Goal: Task Accomplishment & Management: Complete application form

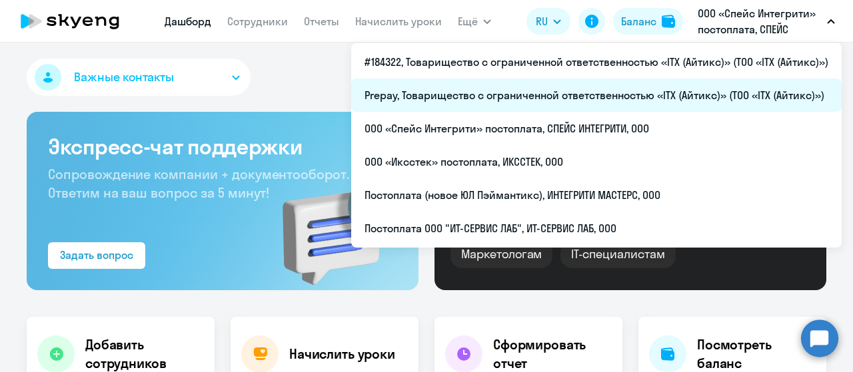
click at [566, 87] on li "Prepay, Товарищество с ограниченной ответственностью «ITX (Айтикс)» (ТОО «ITX (…" at bounding box center [596, 95] width 490 height 33
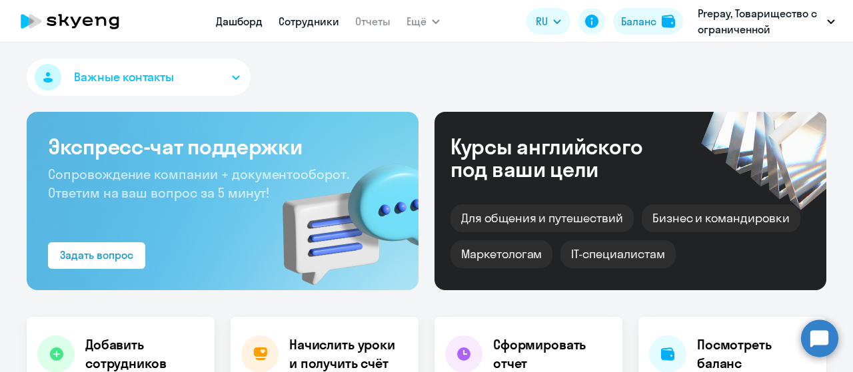
click at [299, 26] on link "Сотрудники" at bounding box center [308, 21] width 61 height 13
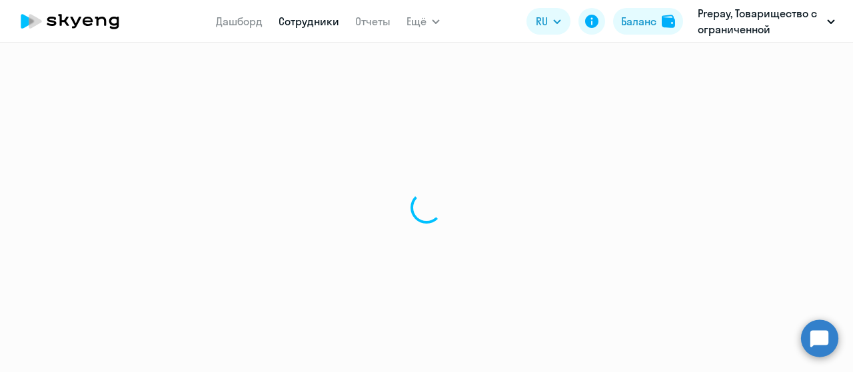
select select "30"
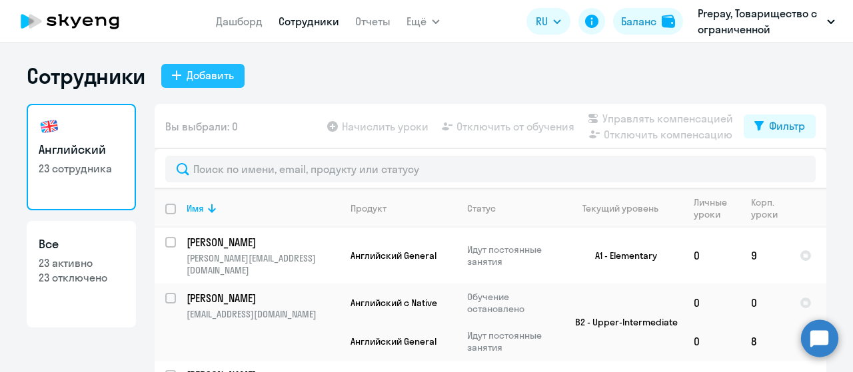
click at [210, 79] on div "Добавить" at bounding box center [209, 75] width 47 height 16
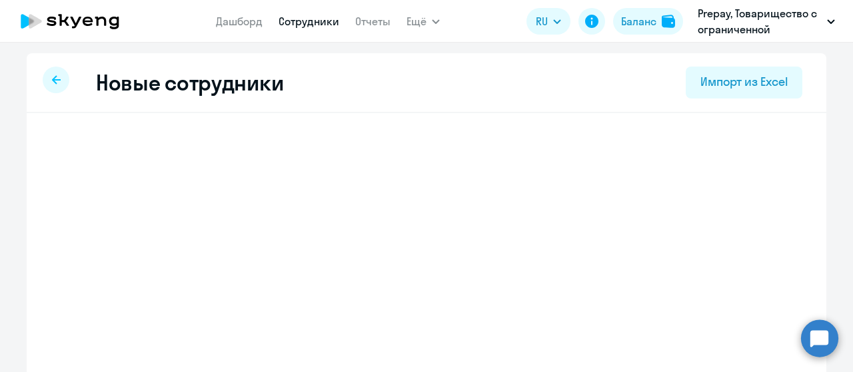
select select "english_adult_not_native_speaker"
select select "3"
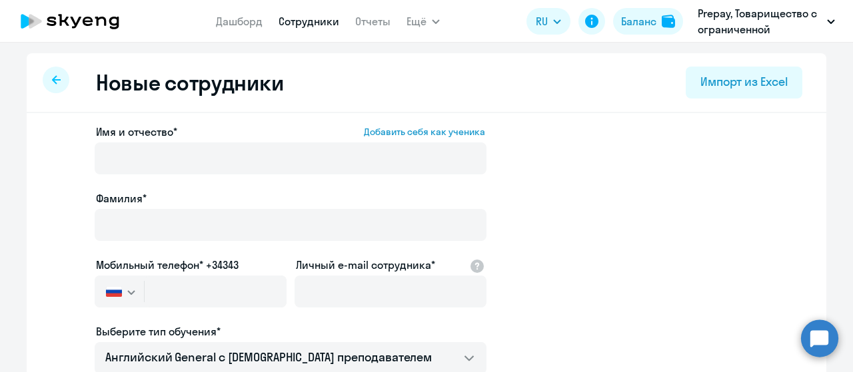
click at [222, 178] on div at bounding box center [291, 177] width 392 height 5
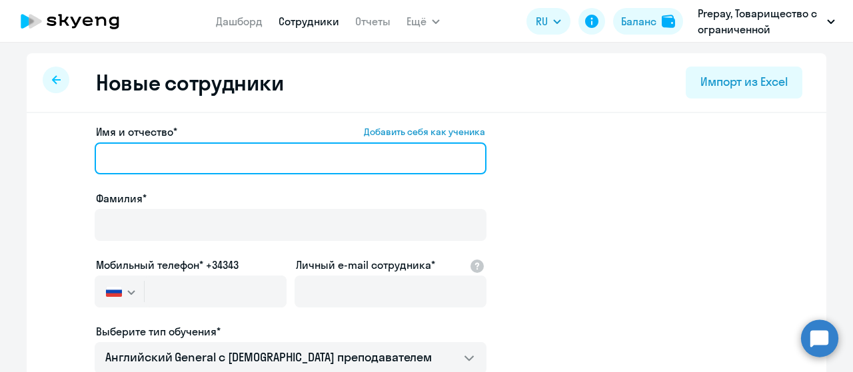
click at [222, 174] on input "Имя и отчество* Добавить себя как ученика" at bounding box center [291, 159] width 392 height 32
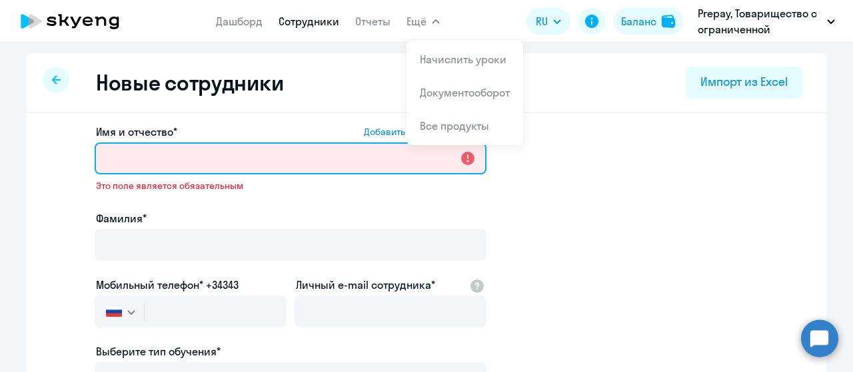
paste input "[PERSON_NAME]"
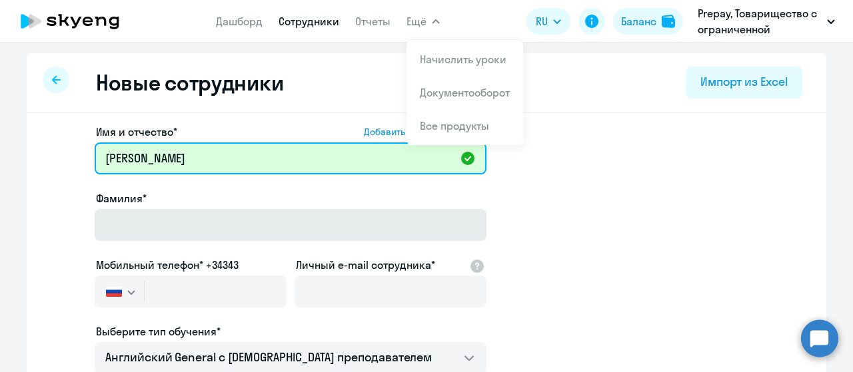
type input "[PERSON_NAME]"
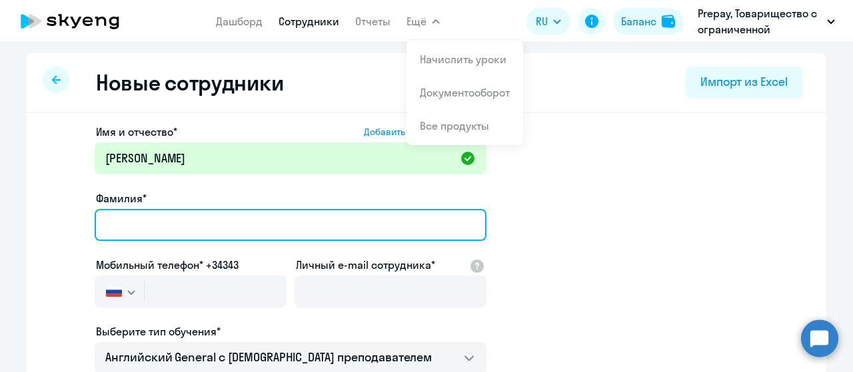
click at [143, 225] on input "Фамилия*" at bounding box center [291, 225] width 392 height 32
paste input "[PERSON_NAME]"
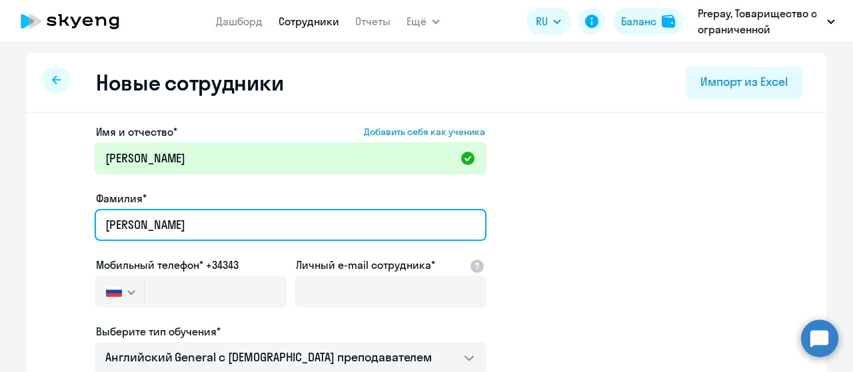
type input "[PERSON_NAME]"
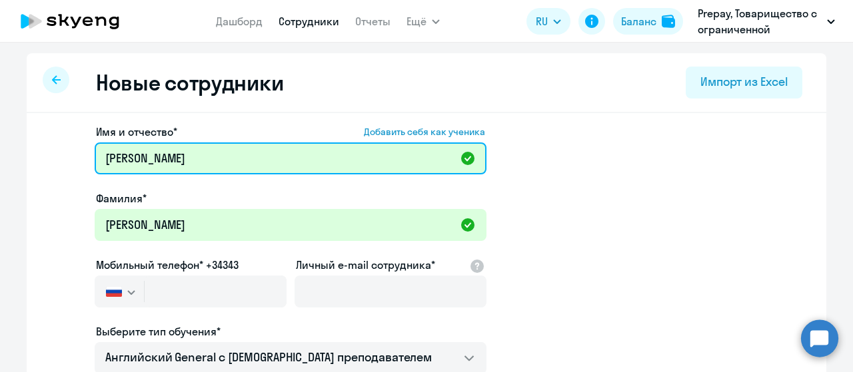
drag, startPoint x: 148, startPoint y: 161, endPoint x: 255, endPoint y: 163, distance: 107.3
click at [255, 163] on input "[PERSON_NAME]" at bounding box center [291, 159] width 392 height 32
type input "[PERSON_NAME]"
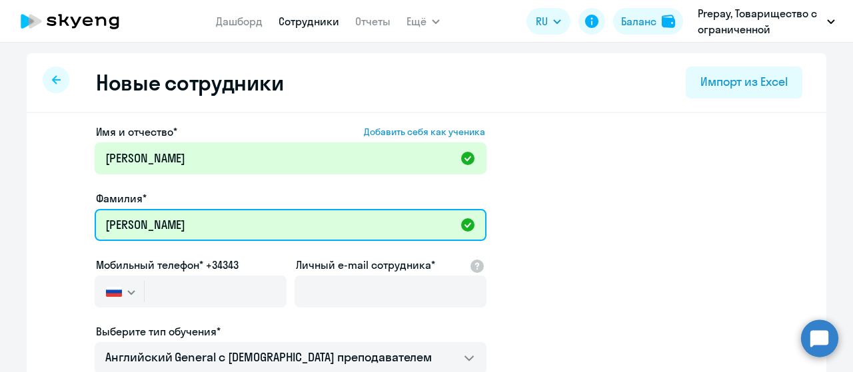
drag, startPoint x: 151, startPoint y: 223, endPoint x: 75, endPoint y: 225, distance: 75.3
click at [75, 225] on app-new-student-form "Имя и отчество* Добавить себя как ученика [PERSON_NAME]* [PERSON_NAME] Мобильны…" at bounding box center [426, 361] width 757 height 475
type input "[PERSON_NAME]"
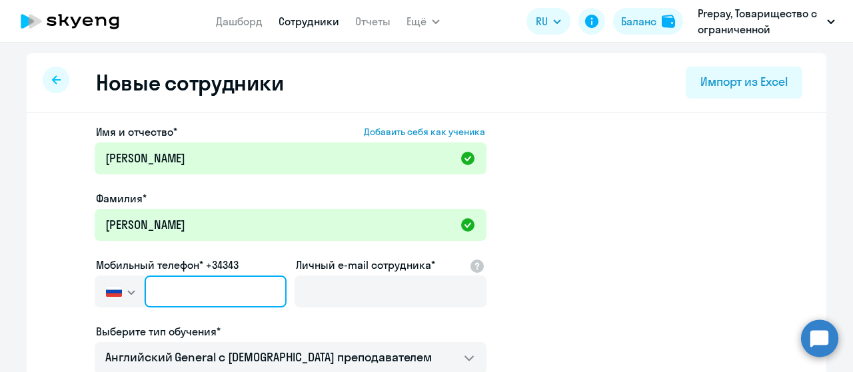
click at [168, 278] on input "text" at bounding box center [216, 292] width 142 height 32
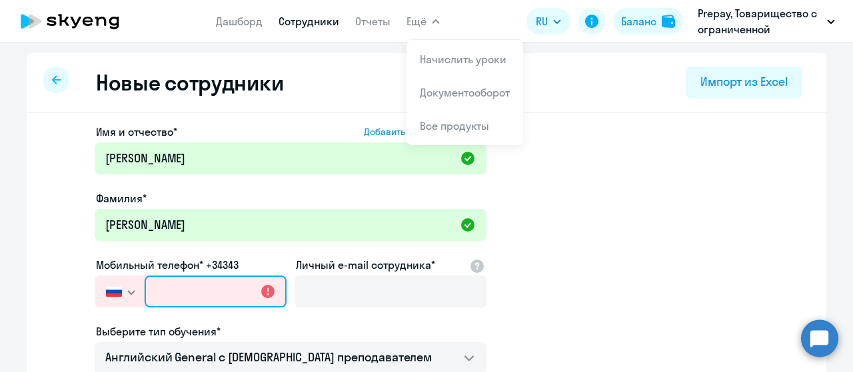
paste input "[PHONE_NUMBER]"
type input "[PHONE_NUMBER]"
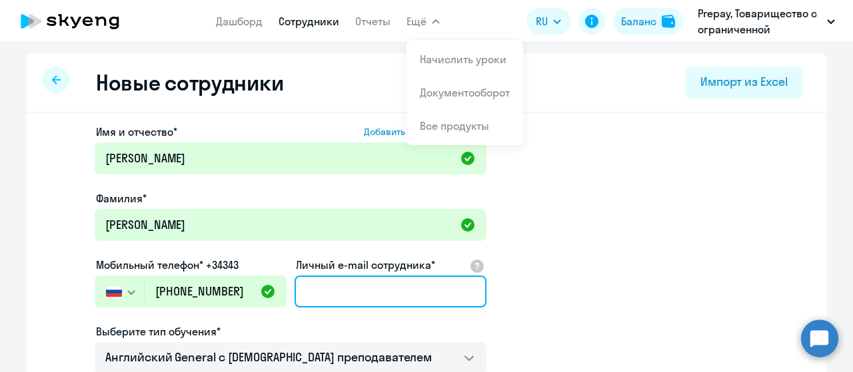
click at [356, 292] on input "Личный e-mail сотрудника*" at bounding box center [390, 292] width 192 height 32
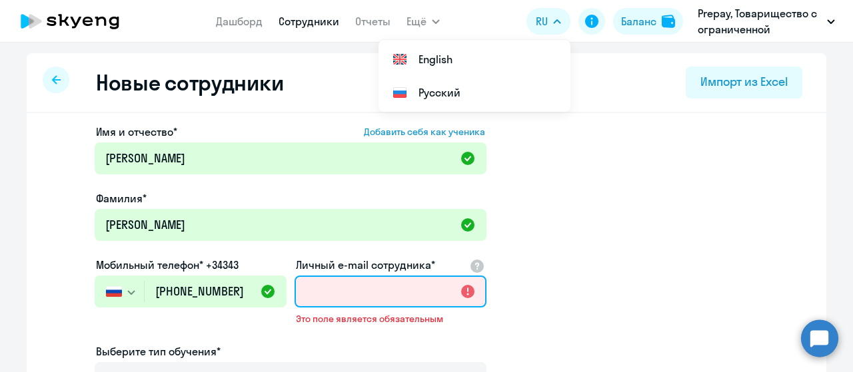
paste input "[EMAIL_ADDRESS][DOMAIN_NAME]"
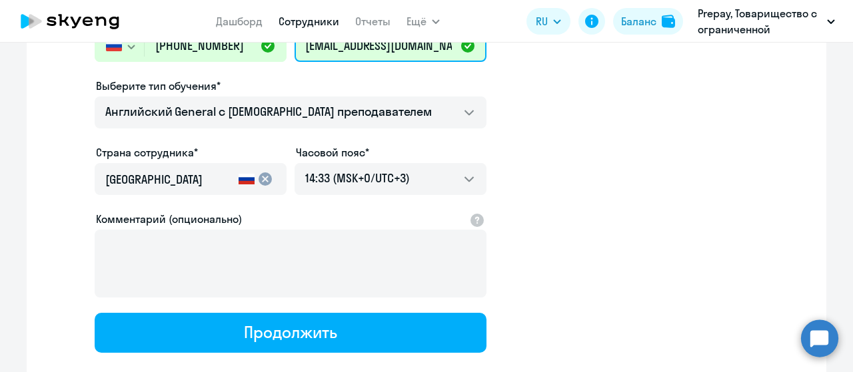
scroll to position [266, 0]
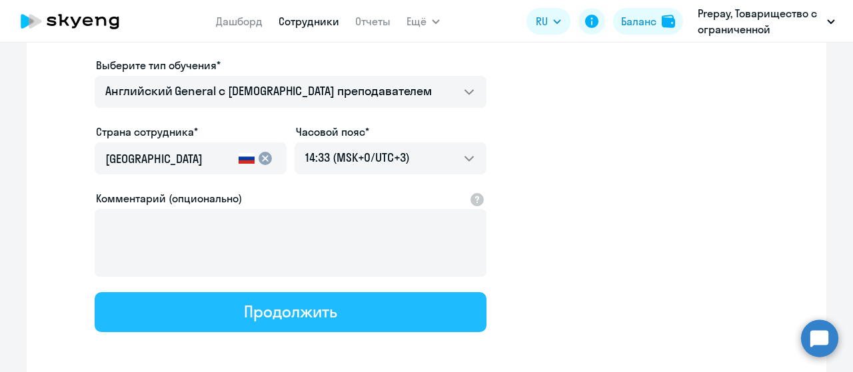
type input "[EMAIL_ADDRESS][DOMAIN_NAME]"
click at [258, 318] on div "Продолжить" at bounding box center [290, 311] width 93 height 21
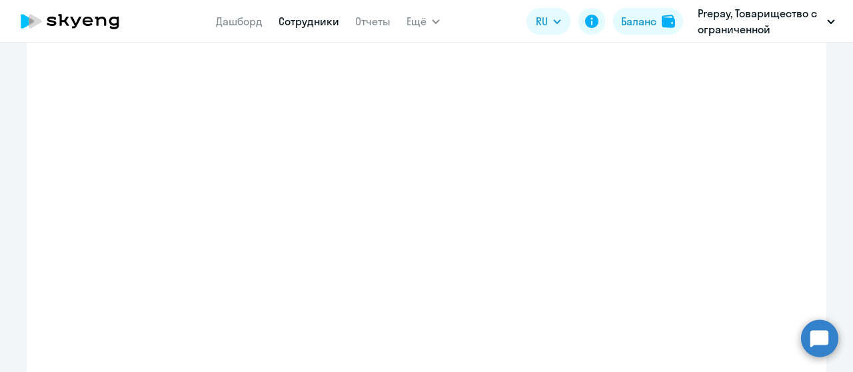
select select "english_adult_not_native_speaker"
select select "3"
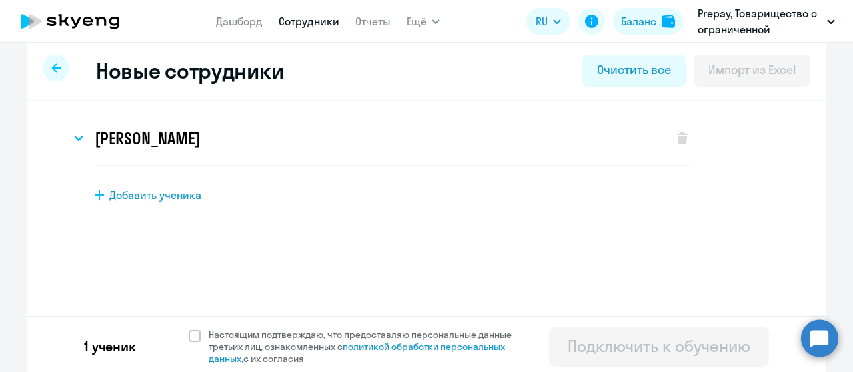
scroll to position [16, 0]
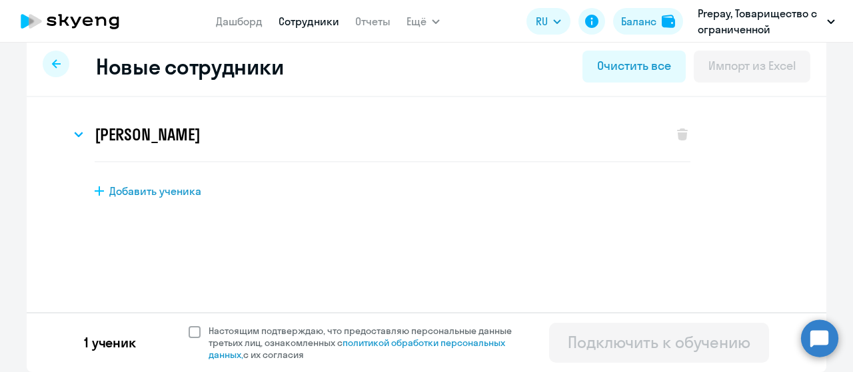
click at [188, 333] on span at bounding box center [194, 332] width 12 height 12
click at [188, 325] on input "Настоящим подтверждаю, что предоставляю персональные данные третьих лиц, ознако…" at bounding box center [188, 324] width 1 height 1
checkbox input "true"
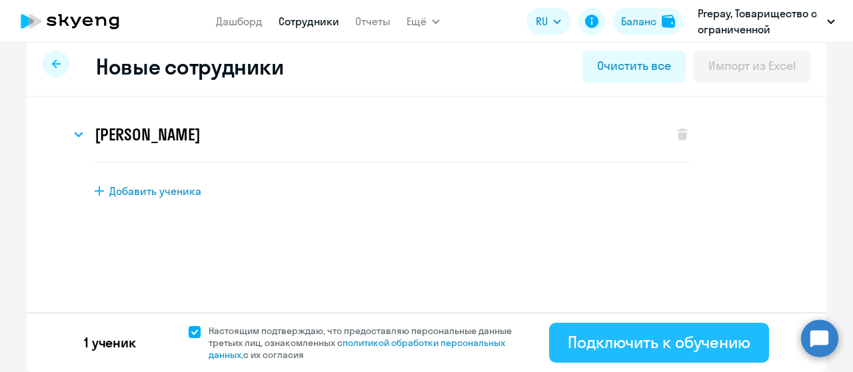
click at [617, 352] on div "Подключить к обучению" at bounding box center [658, 342] width 183 height 21
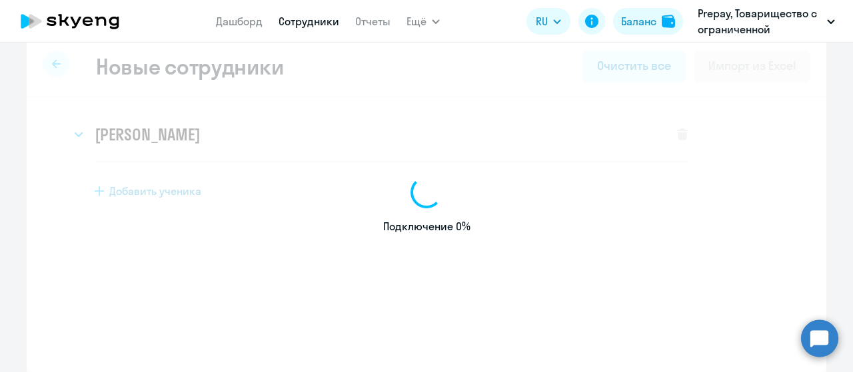
select select "english_adult_not_native_speaker"
select select "3"
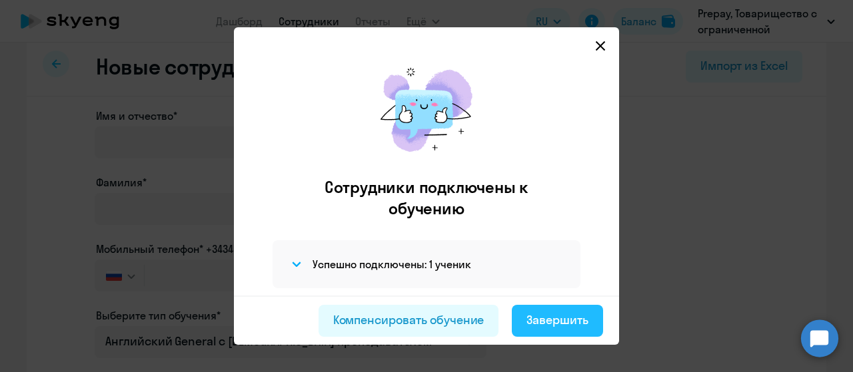
click at [550, 328] on div "Завершить" at bounding box center [557, 320] width 62 height 17
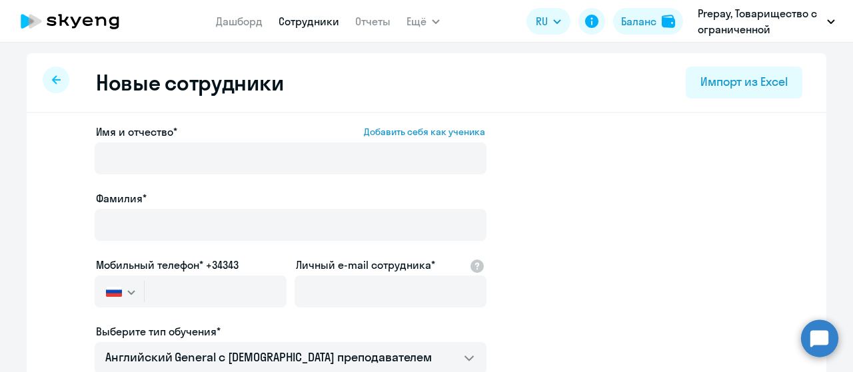
select select "30"
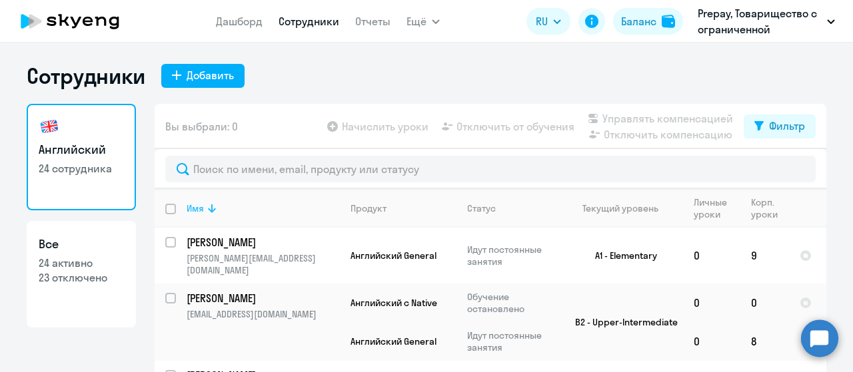
click at [206, 214] on icon at bounding box center [212, 208] width 16 height 16
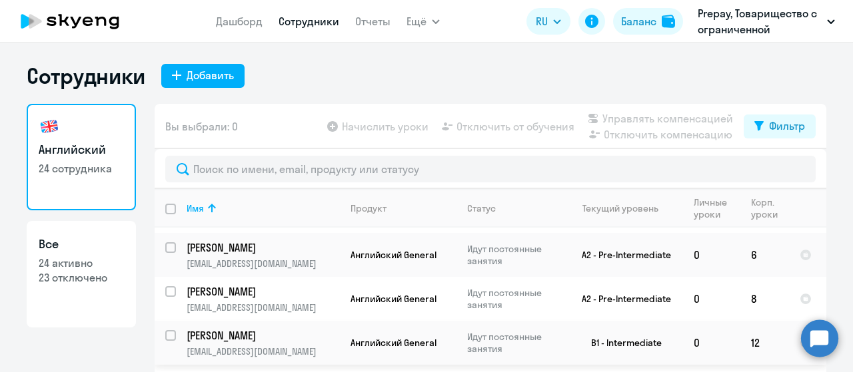
scroll to position [733, 0]
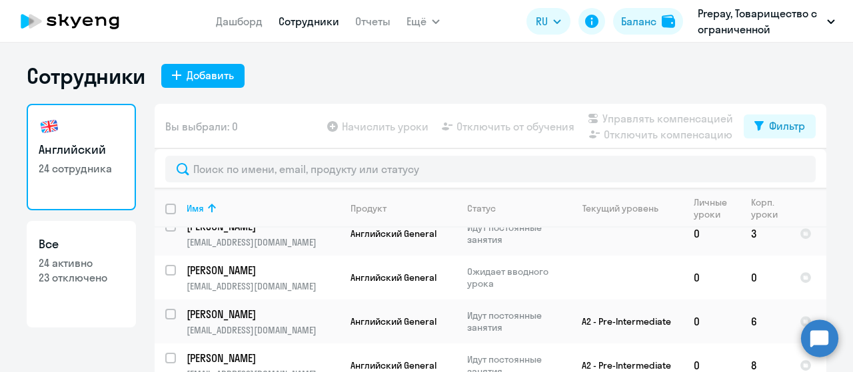
click at [810, 342] on circle at bounding box center [819, 338] width 37 height 37
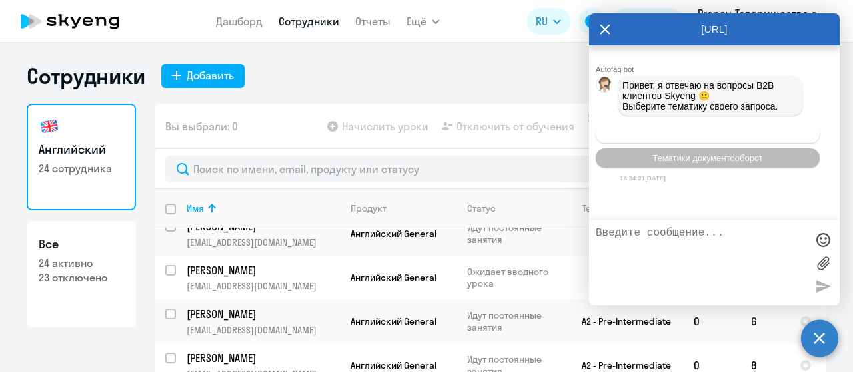
click at [717, 135] on span "Операционное сопровождение" at bounding box center [707, 134] width 125 height 10
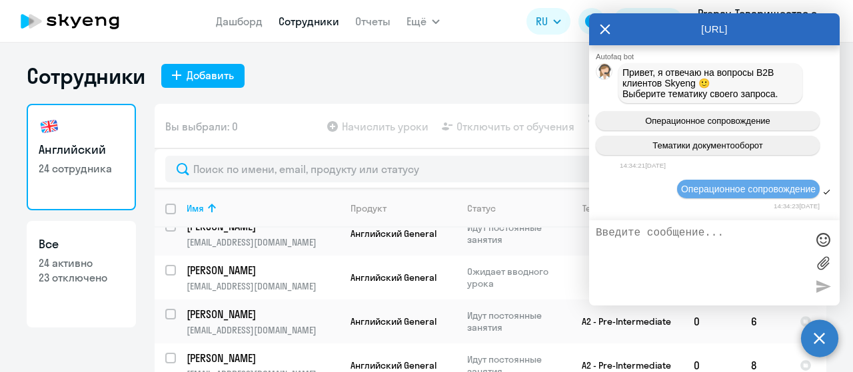
scroll to position [93, 0]
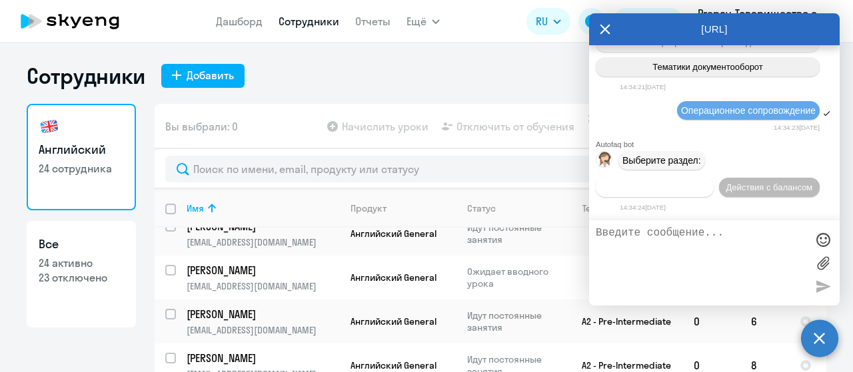
click at [677, 192] on span "Действия по сотрудникам" at bounding box center [654, 188] width 103 height 10
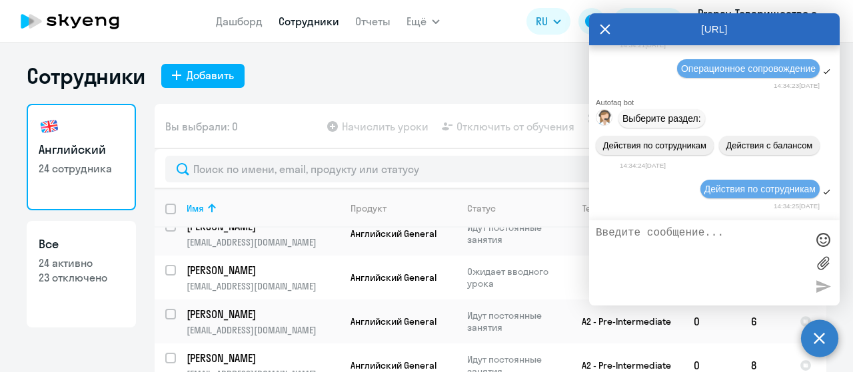
scroll to position [290, 0]
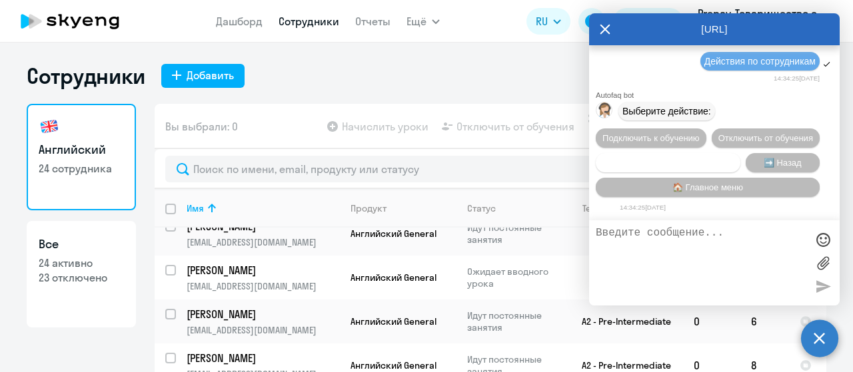
click at [691, 161] on span "Сотруднику нужна помощь" at bounding box center [667, 163] width 108 height 10
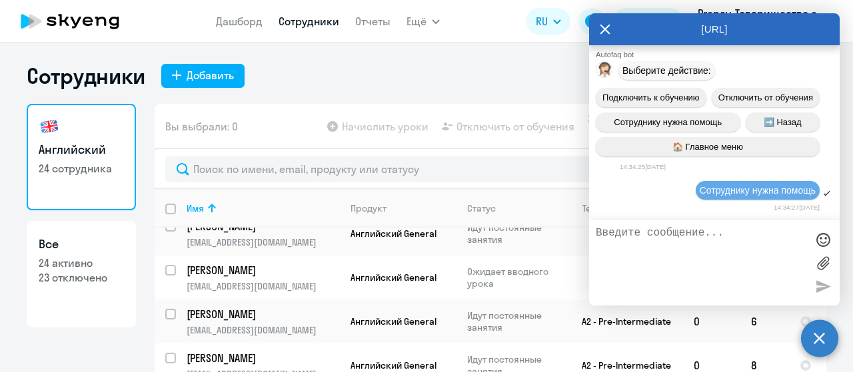
scroll to position [751, 0]
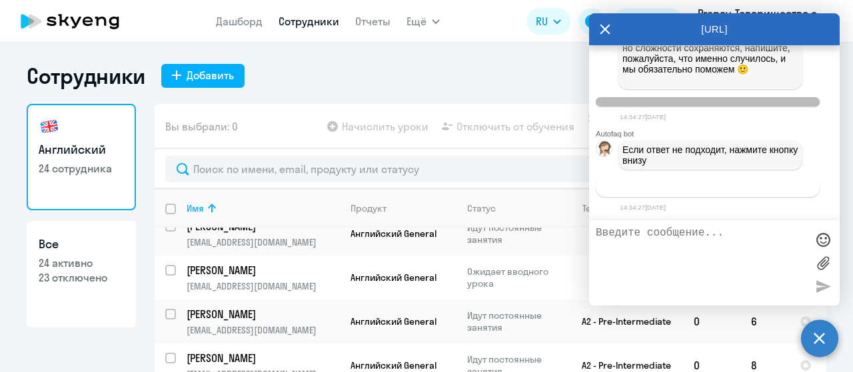
click at [704, 193] on button "Связаться с менеджером" at bounding box center [707, 187] width 224 height 19
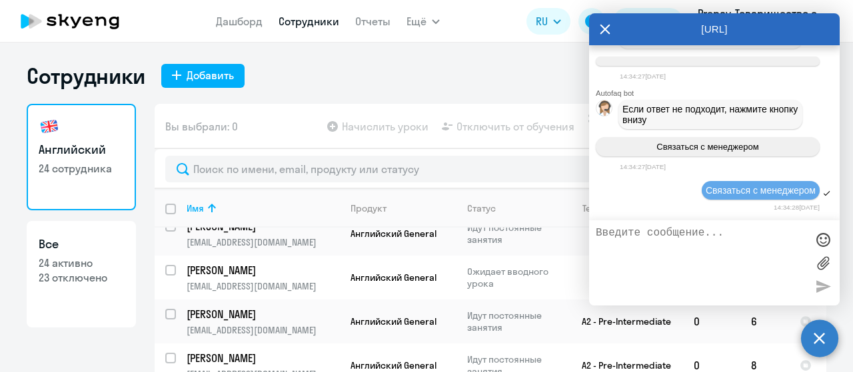
click at [693, 232] on textarea at bounding box center [700, 263] width 210 height 72
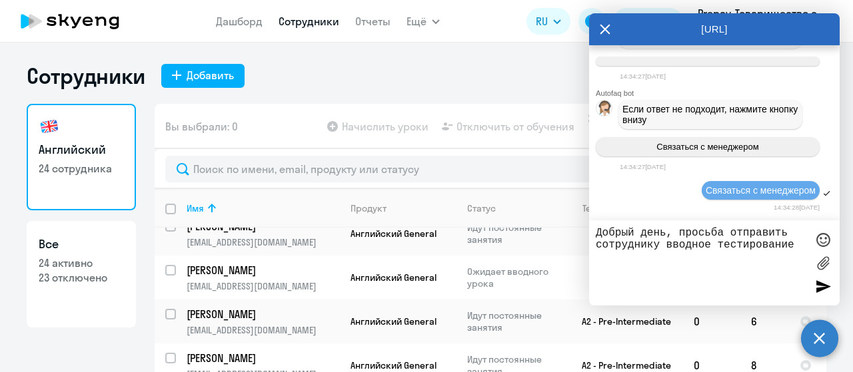
paste textarea "[PERSON_NAME]"
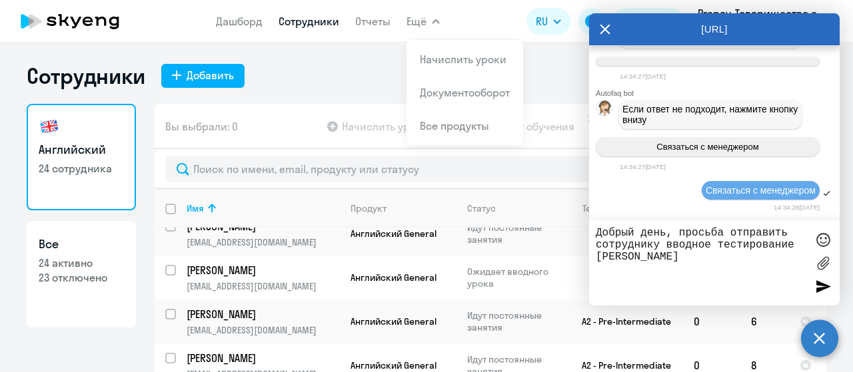
paste textarea "[EMAIL_ADDRESS][DOMAIN_NAME]"
type textarea "Добрый день, просьба отправить сотруднику вводное тестирование [PERSON_NAME] [E…"
click at [818, 288] on div at bounding box center [823, 286] width 20 height 20
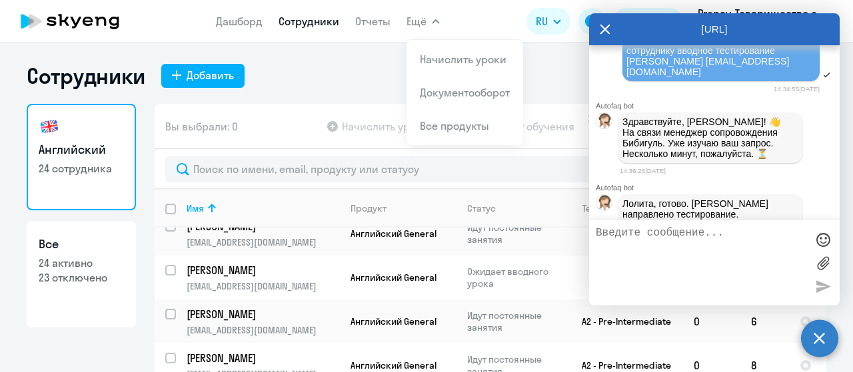
scroll to position [1022, 0]
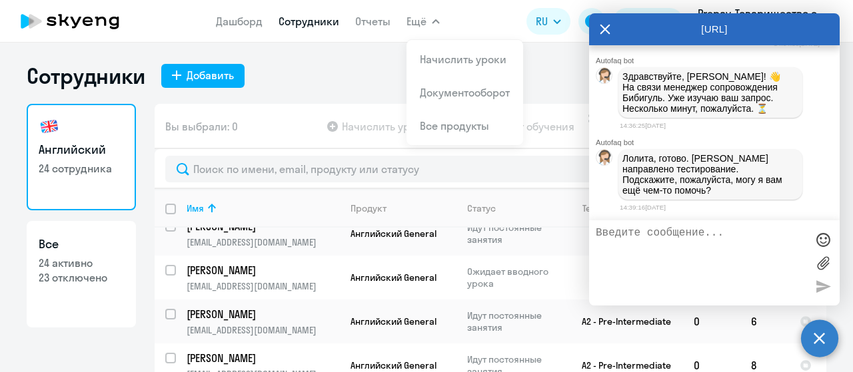
click at [608, 32] on icon at bounding box center [605, 30] width 10 height 10
